Goal: Information Seeking & Learning: Understand process/instructions

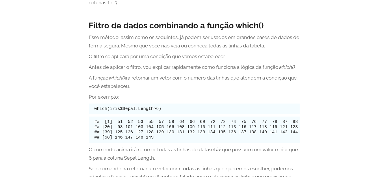
scroll to position [652, 0]
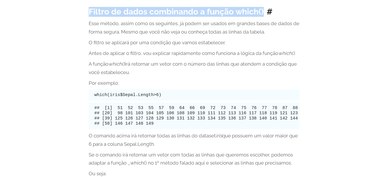
drag, startPoint x: 88, startPoint y: 11, endPoint x: 265, endPoint y: 10, distance: 176.7
click at [265, 10] on div "Post 5 maneiras de filtrar os seus dados no R Por [PERSON_NAME] [DATE] Nesse po…" at bounding box center [194, 84] width 220 height 1404
copy h3 "Filtro de dados combinando a função which()"
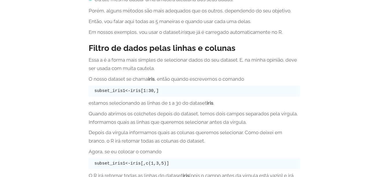
scroll to position [188, 0]
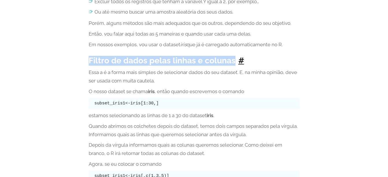
drag, startPoint x: 87, startPoint y: 59, endPoint x: 241, endPoint y: 61, distance: 153.6
copy h3 "Filtro de dados pelas linhas e colunas"
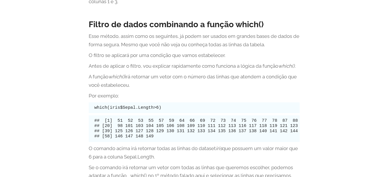
scroll to position [640, 0]
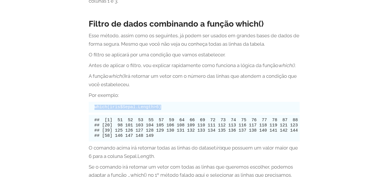
drag, startPoint x: 93, startPoint y: 107, endPoint x: 168, endPoint y: 109, distance: 74.9
click at [168, 109] on pre "which(iris$Sepal.Length>6)" at bounding box center [194, 107] width 211 height 11
copy code "which(iris$Sepal.Length>6)"
